Goal: Task Accomplishment & Management: Manage account settings

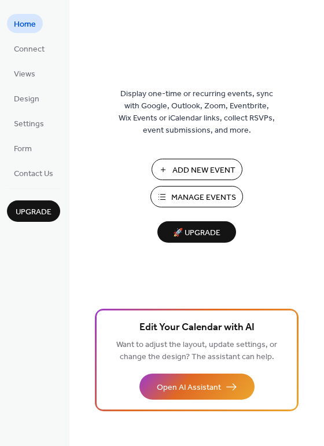
click at [223, 204] on span "Manage Events" at bounding box center [203, 198] width 65 height 12
click at [193, 197] on span "Manage Events" at bounding box center [203, 198] width 65 height 12
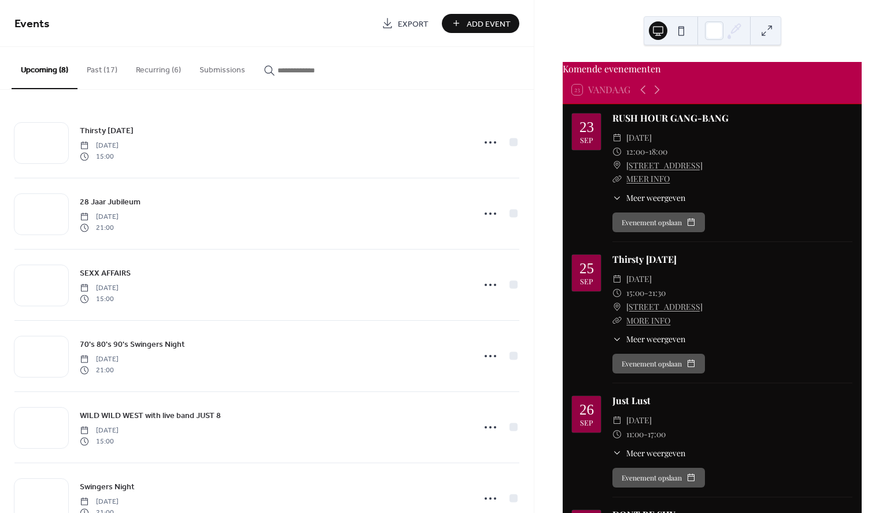
click at [153, 71] on button "Recurring (6)" at bounding box center [159, 67] width 64 height 41
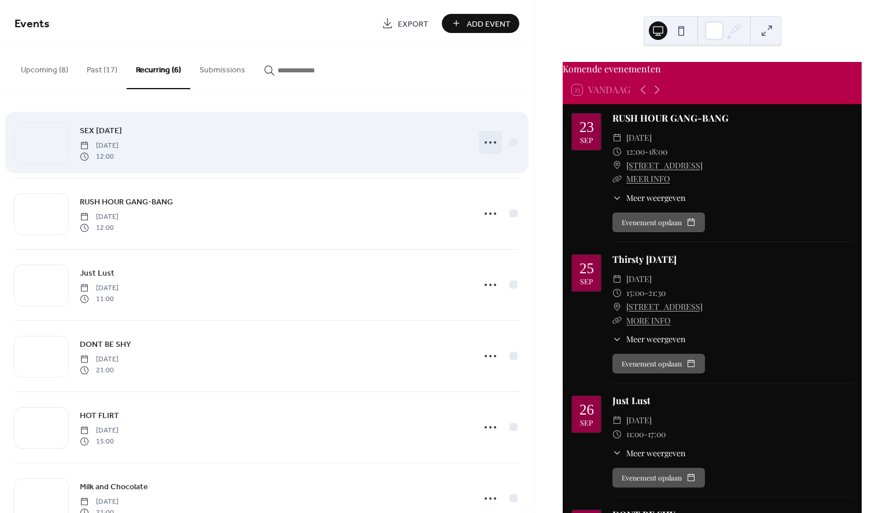
click at [485, 141] on icon at bounding box center [490, 142] width 19 height 19
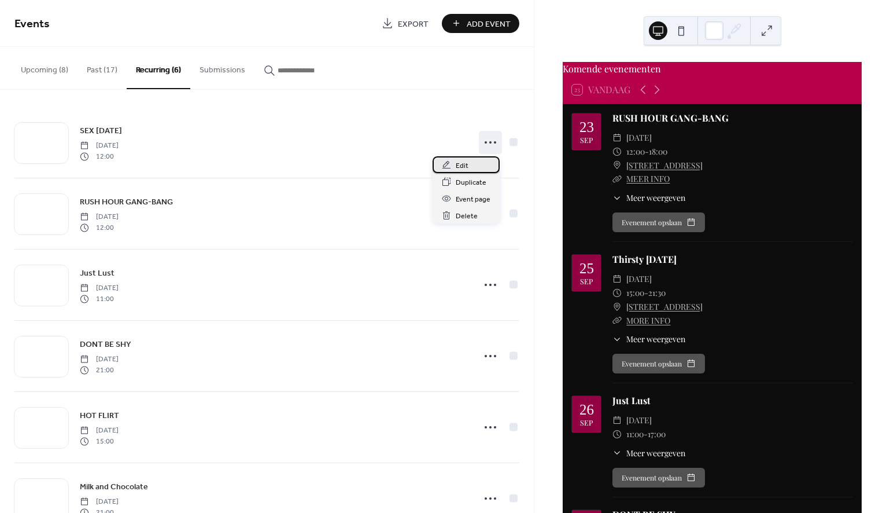
click at [467, 167] on span "Edit" at bounding box center [462, 166] width 13 height 12
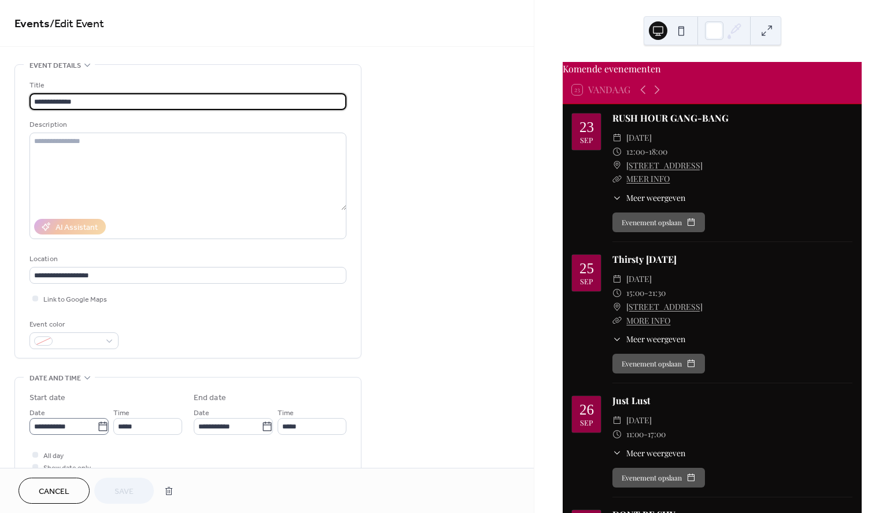
click at [98, 432] on icon at bounding box center [103, 427] width 12 height 12
click at [97, 433] on input "**********" at bounding box center [64, 426] width 68 height 17
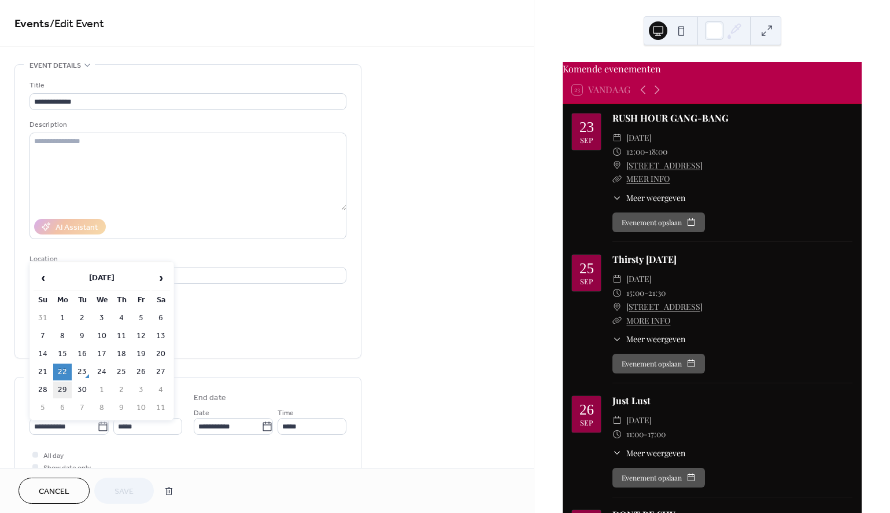
click at [64, 393] on td "29" at bounding box center [62, 389] width 19 height 17
type input "**********"
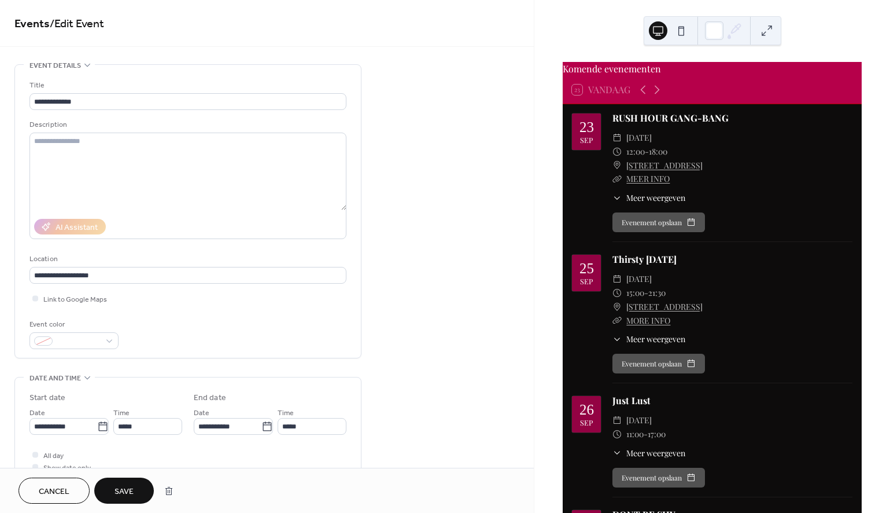
click at [124, 487] on span "Save" at bounding box center [124, 491] width 19 height 12
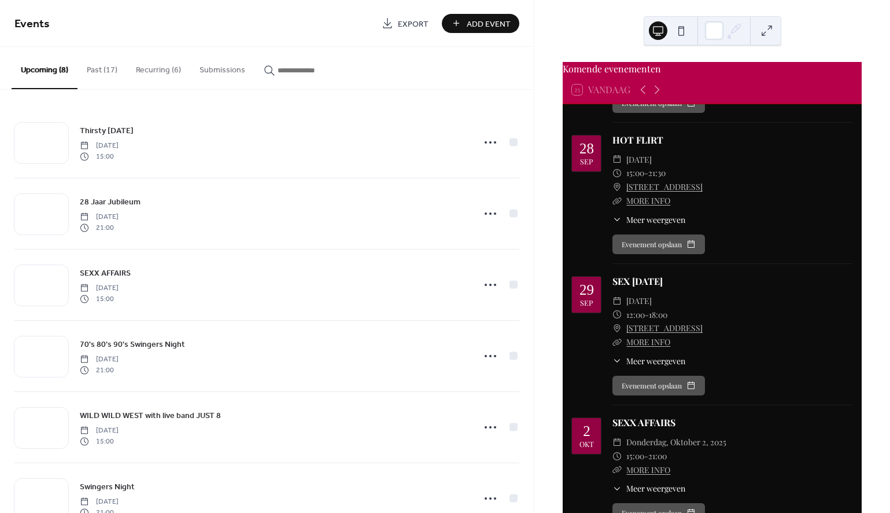
scroll to position [650, 0]
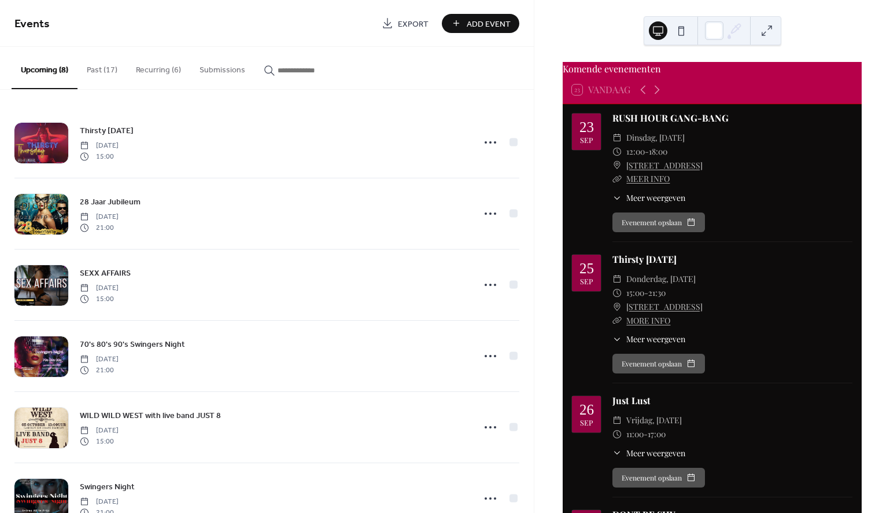
click at [166, 69] on button "Recurring (6)" at bounding box center [159, 67] width 64 height 41
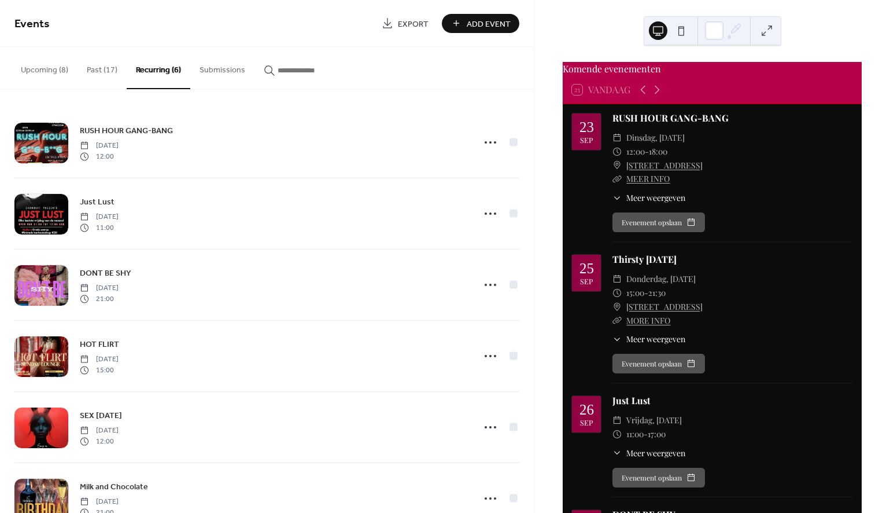
click at [101, 71] on button "Past (17)" at bounding box center [102, 67] width 49 height 41
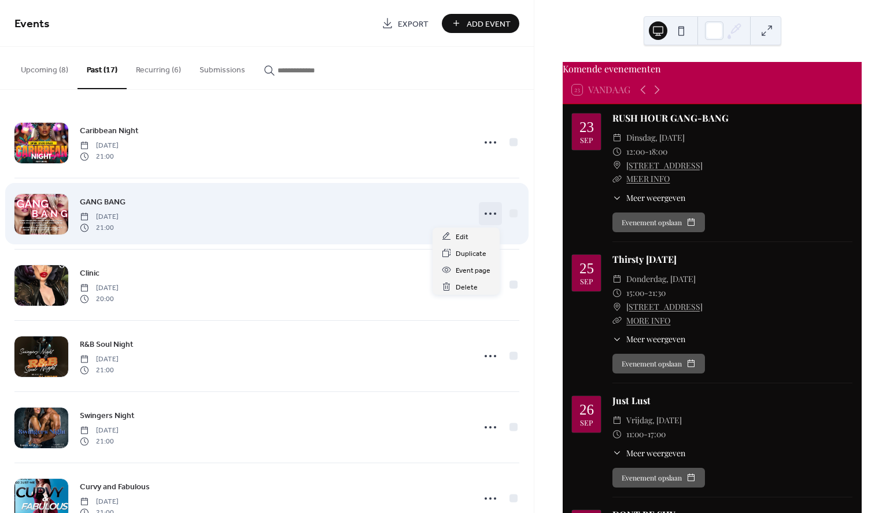
click at [485, 215] on icon at bounding box center [490, 213] width 19 height 19
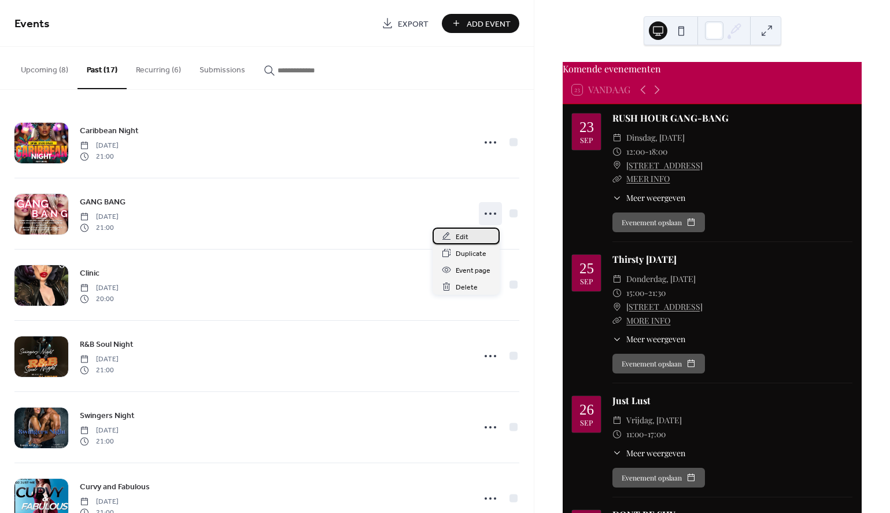
click at [459, 240] on span "Edit" at bounding box center [462, 237] width 13 height 12
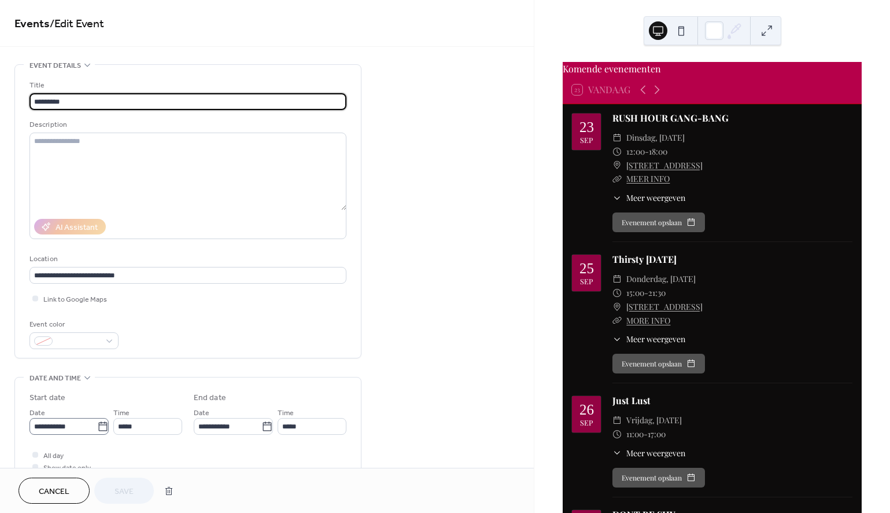
click at [104, 429] on icon at bounding box center [103, 427] width 12 height 12
click at [97, 429] on input "**********" at bounding box center [64, 426] width 68 height 17
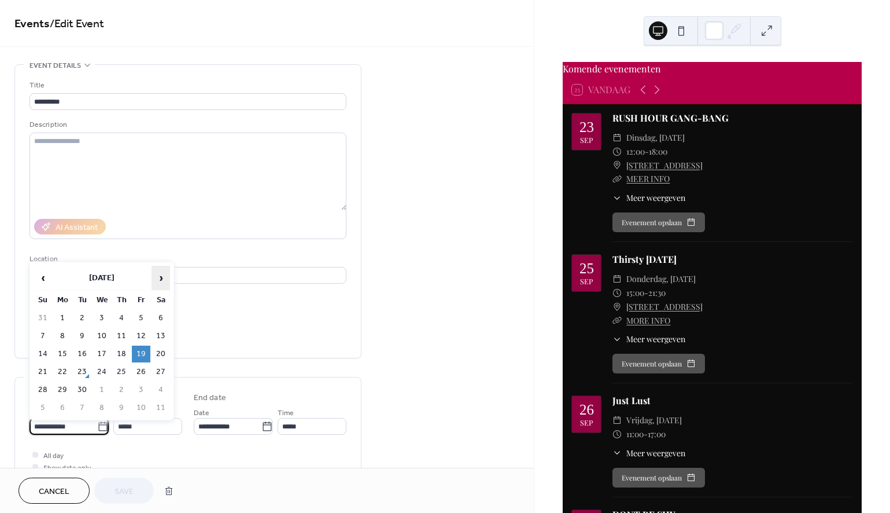
click at [161, 278] on span "›" at bounding box center [160, 277] width 17 height 23
click at [141, 338] on td "10" at bounding box center [141, 335] width 19 height 17
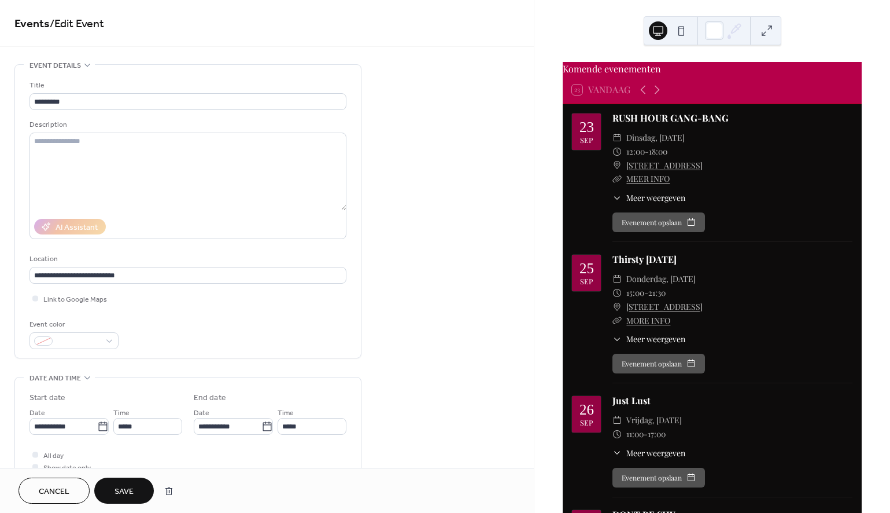
type input "**********"
click at [132, 488] on span "Save" at bounding box center [124, 491] width 19 height 12
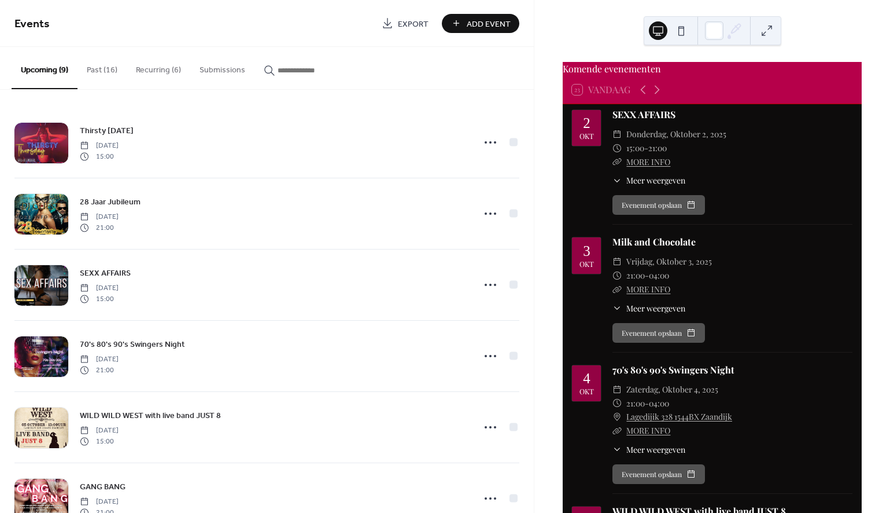
scroll to position [954, 0]
